Goal: Navigation & Orientation: Find specific page/section

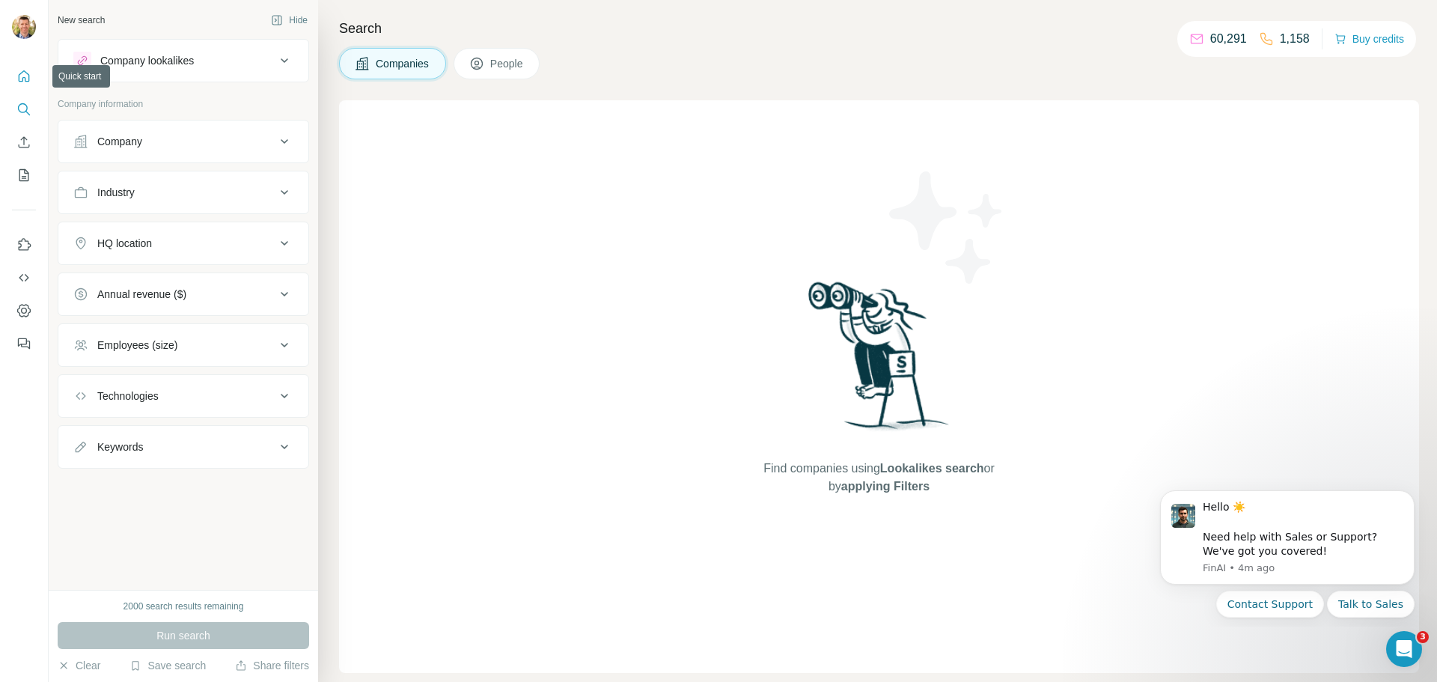
click at [22, 79] on icon "Quick start" at bounding box center [23, 76] width 15 height 15
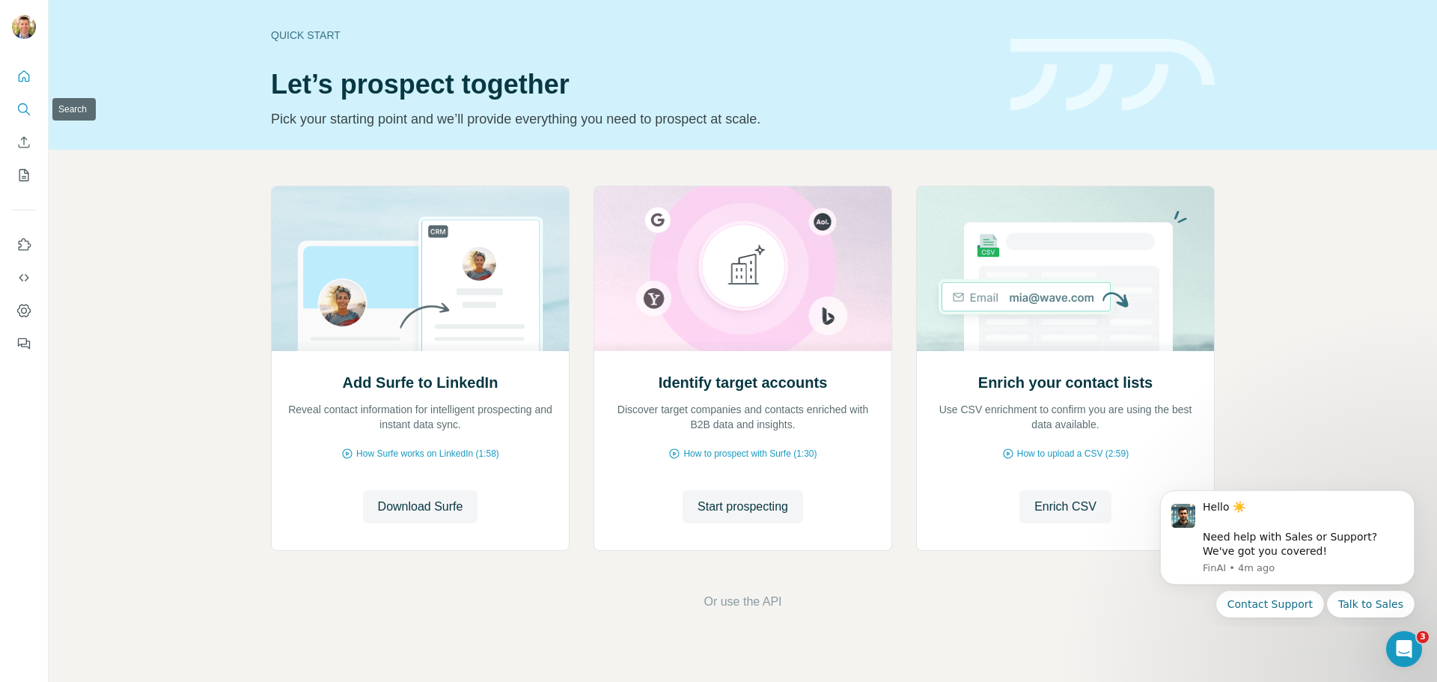
click at [25, 118] on button "Search" at bounding box center [24, 109] width 24 height 27
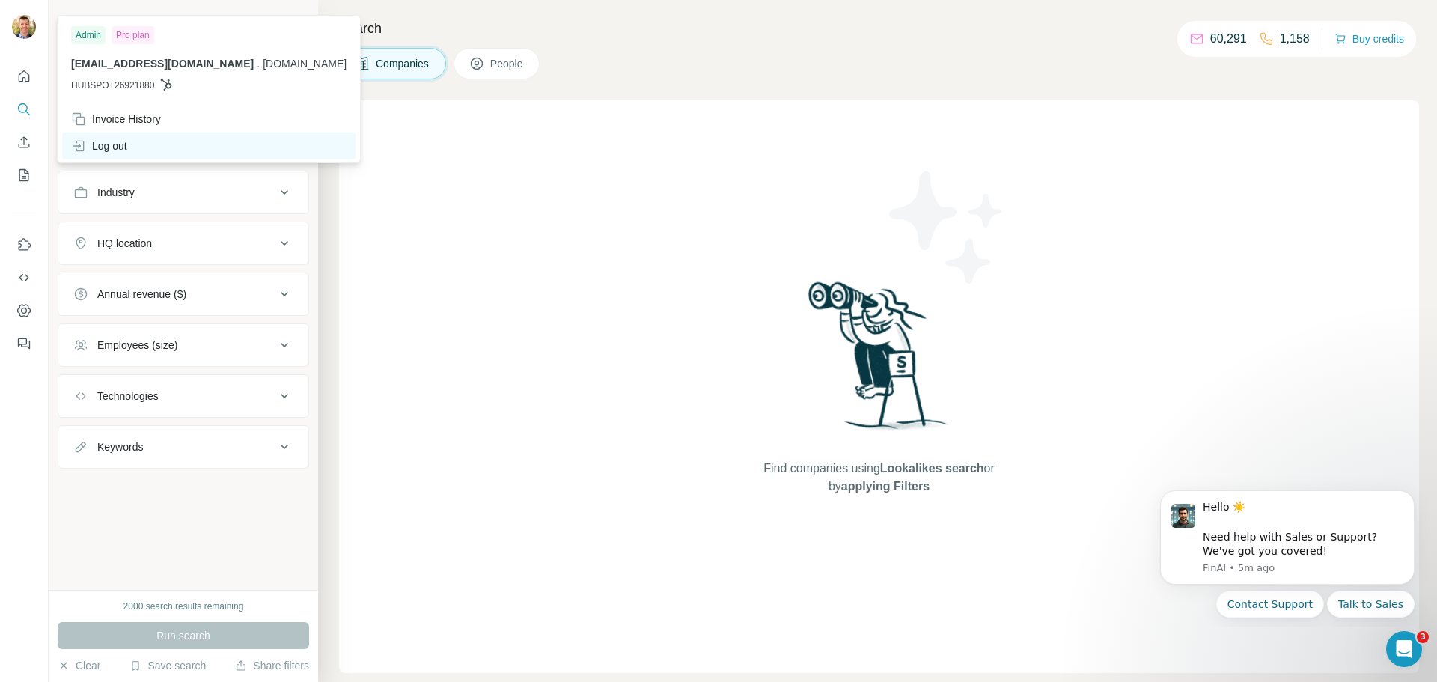
click at [119, 141] on div "Log out" at bounding box center [99, 145] width 56 height 15
